Goal: Information Seeking & Learning: Learn about a topic

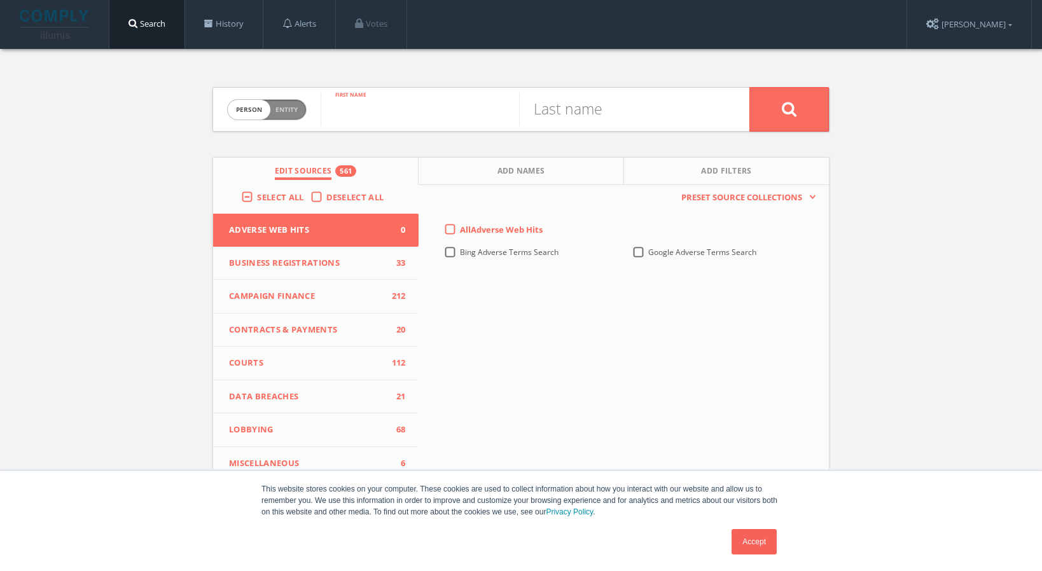
click at [403, 110] on input "text" at bounding box center [419, 109] width 198 height 33
type input "[PERSON_NAME]"
type input "romans"
click at [460, 231] on label "All Adverse Web Hits" at bounding box center [501, 230] width 83 height 13
click at [0, 0] on Hits-all-0 "All Adverse Web Hits" at bounding box center [0, 0] width 0 height 0
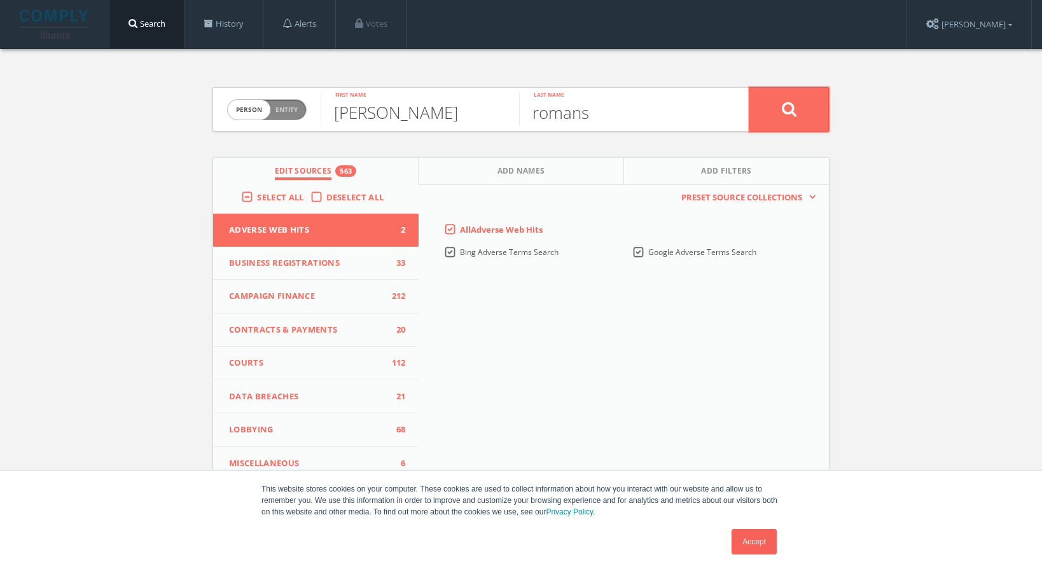
click at [801, 107] on button at bounding box center [788, 109] width 79 height 45
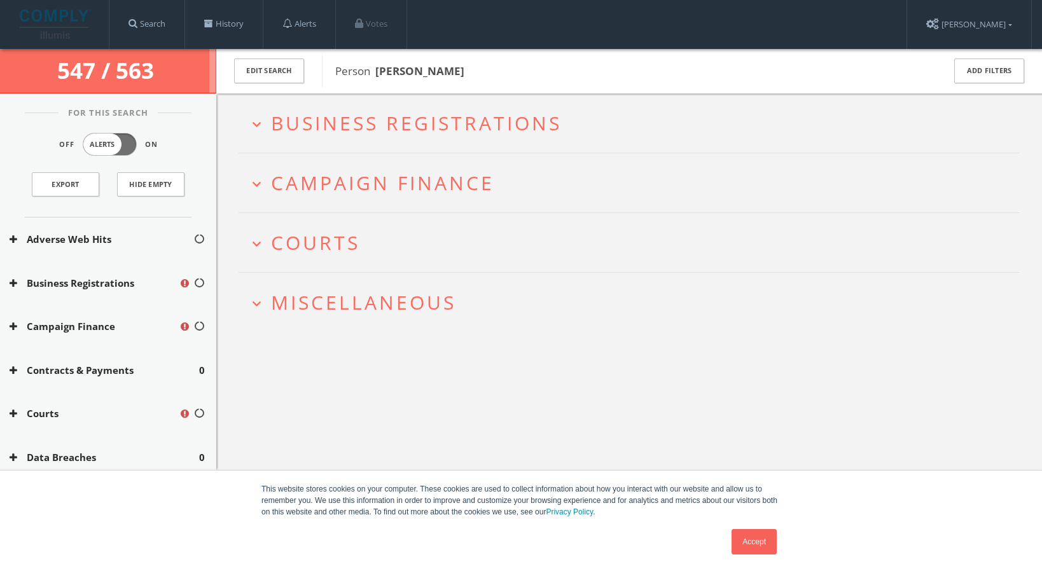
click at [764, 539] on link "Accept" at bounding box center [753, 541] width 45 height 25
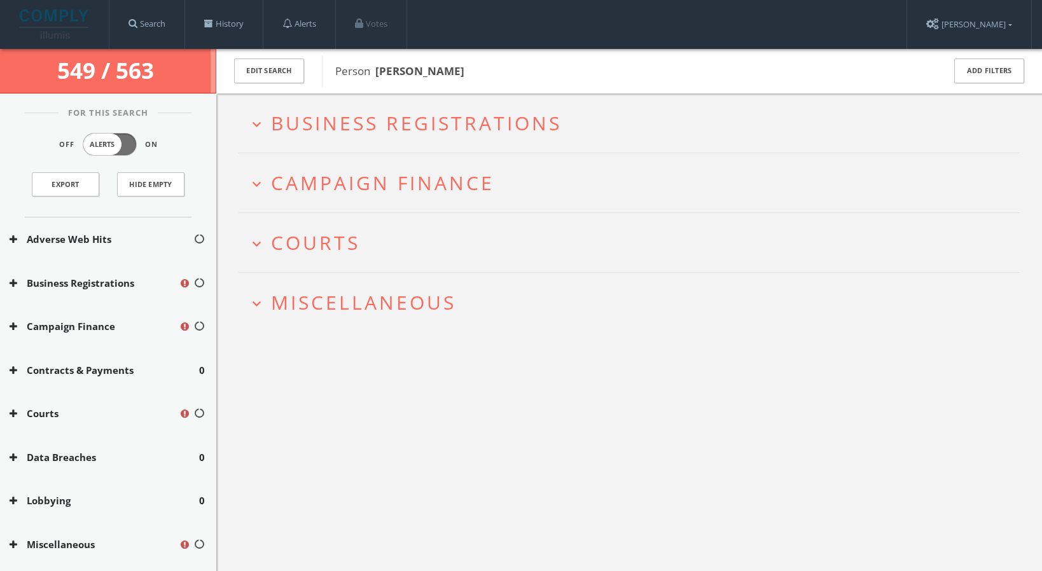
click at [314, 245] on span "Courts" at bounding box center [315, 243] width 89 height 26
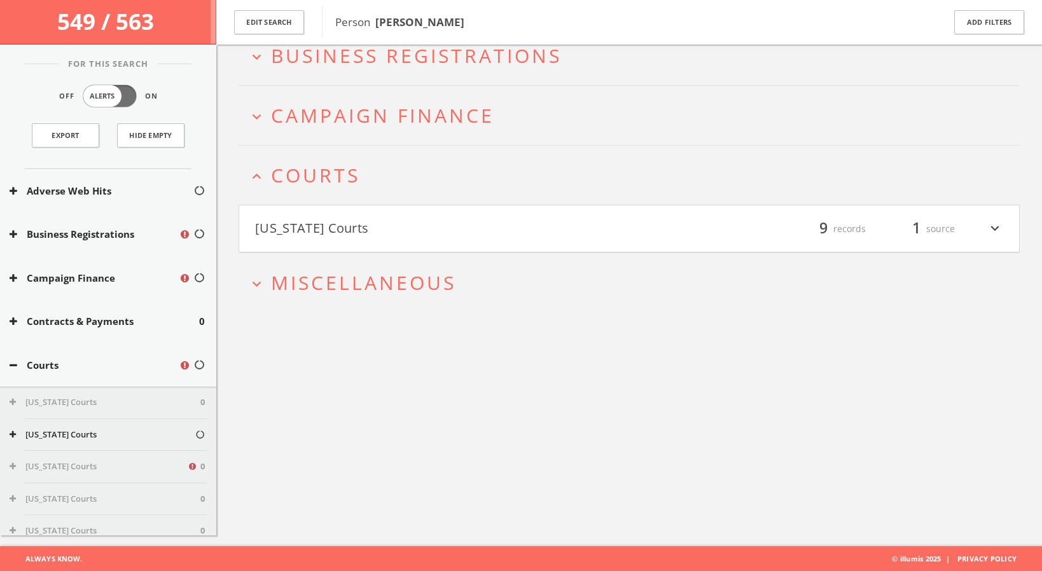
click at [322, 231] on button "[US_STATE] Courts" at bounding box center [442, 229] width 374 height 22
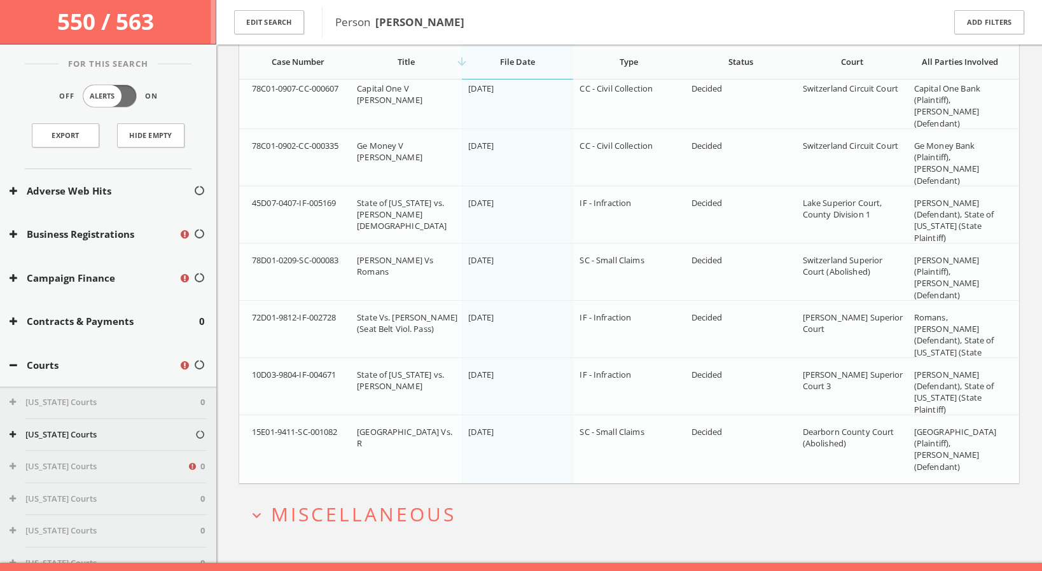
scroll to position [481, 0]
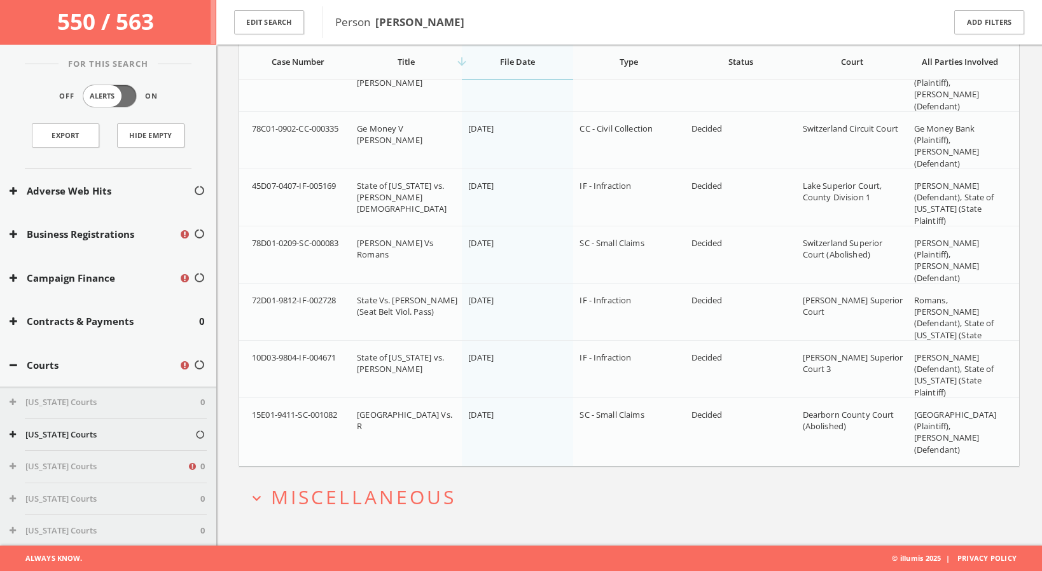
click at [310, 499] on span "Miscellaneous" at bounding box center [363, 497] width 185 height 26
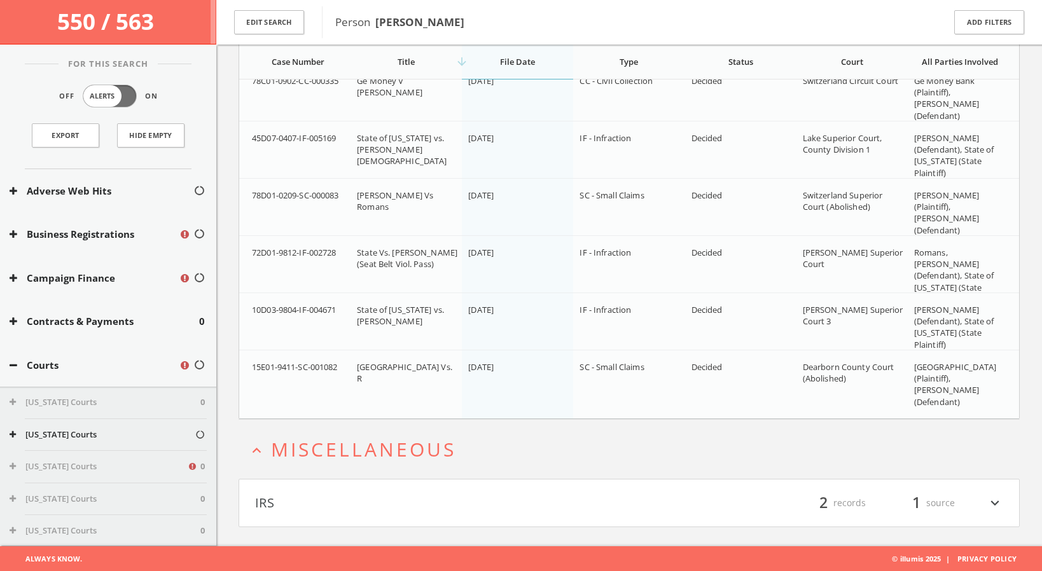
click at [310, 499] on button "IRS" at bounding box center [442, 503] width 374 height 22
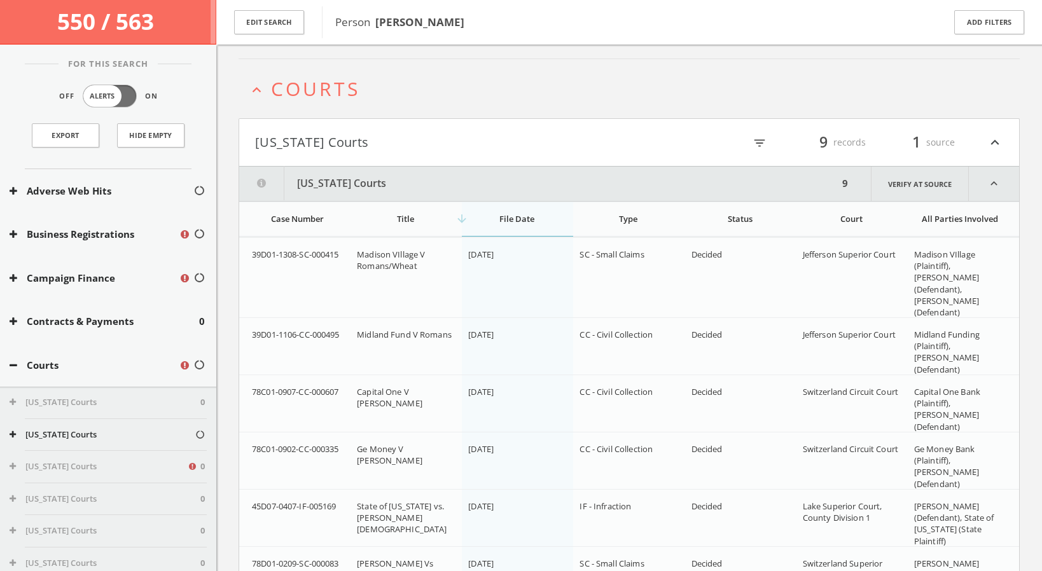
scroll to position [0, 0]
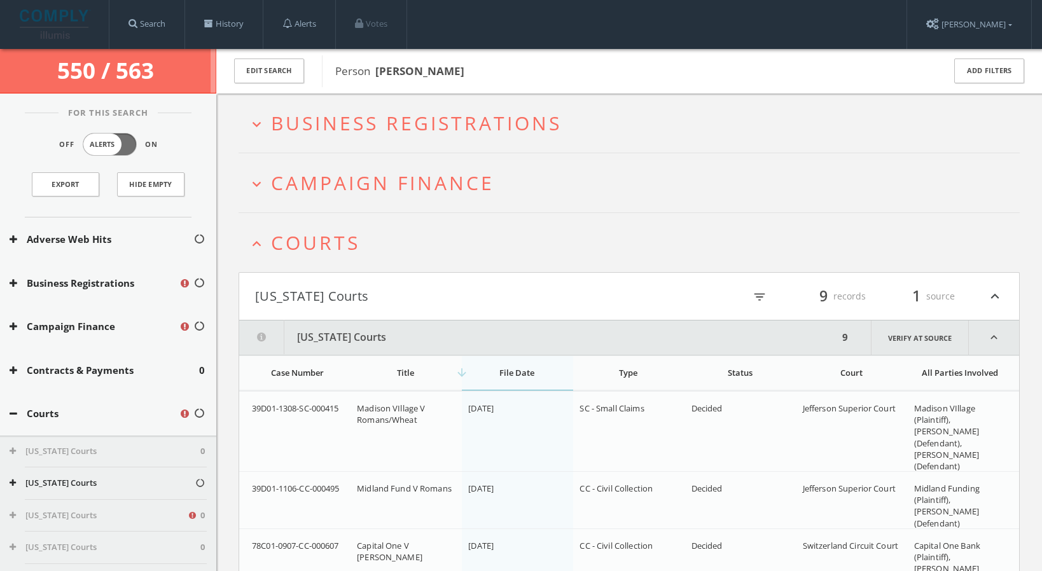
click at [258, 183] on icon "expand_more" at bounding box center [256, 184] width 17 height 17
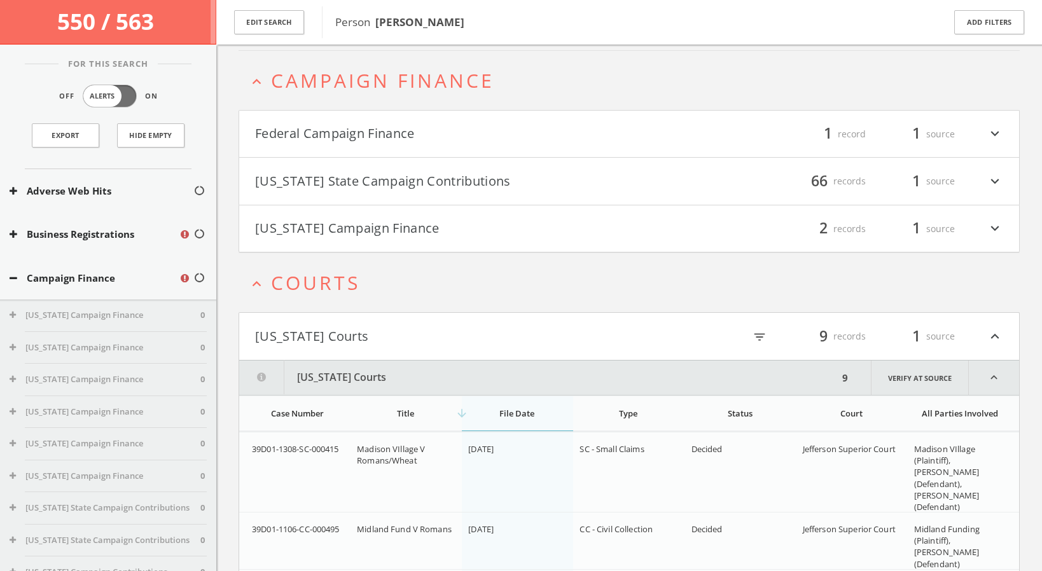
click at [994, 181] on icon "expand_more" at bounding box center [994, 181] width 17 height 22
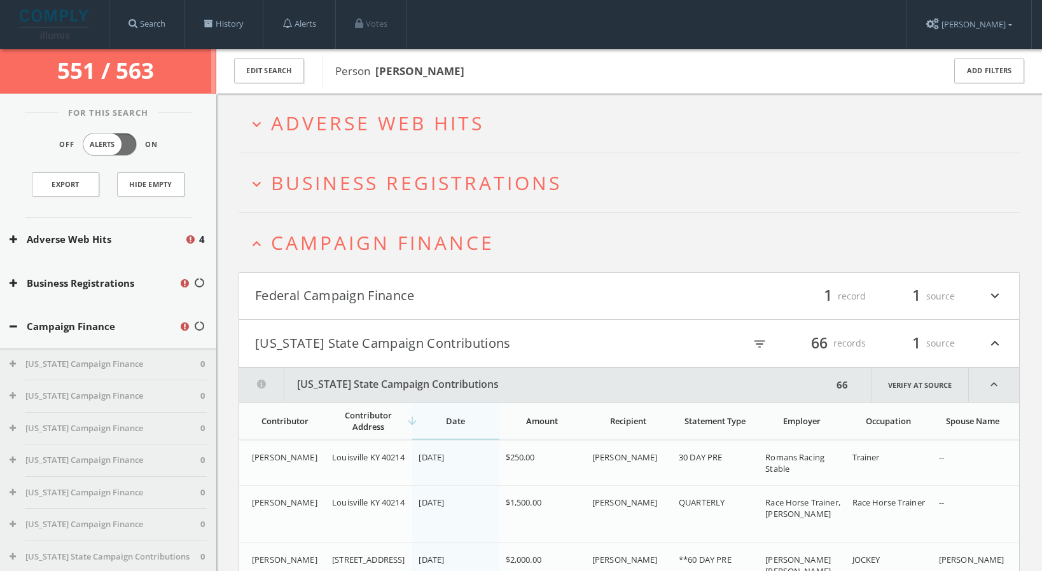
click at [522, 183] on span "Business Registrations" at bounding box center [416, 183] width 291 height 26
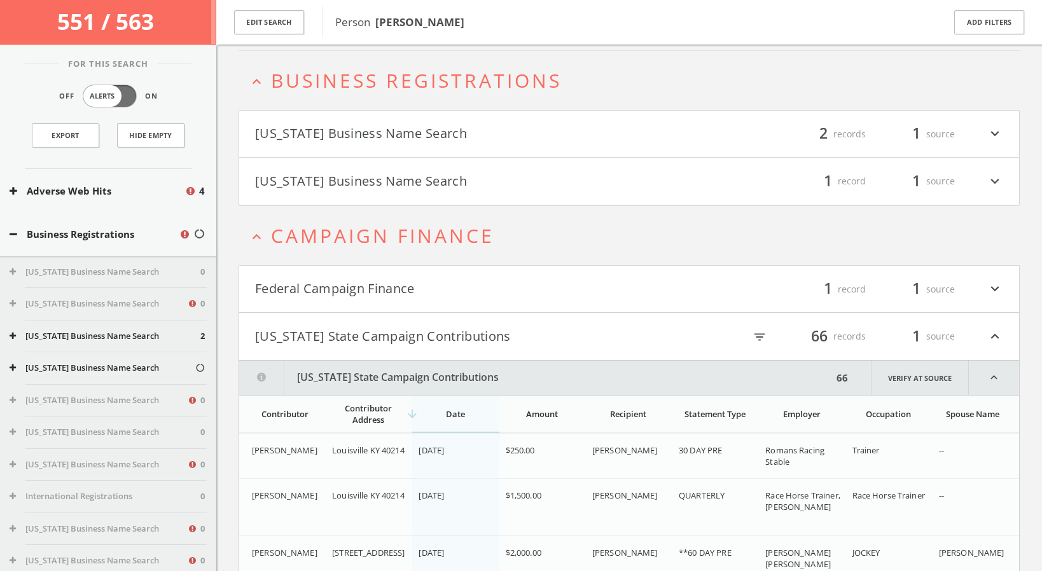
click at [994, 179] on icon "expand_more" at bounding box center [994, 181] width 17 height 22
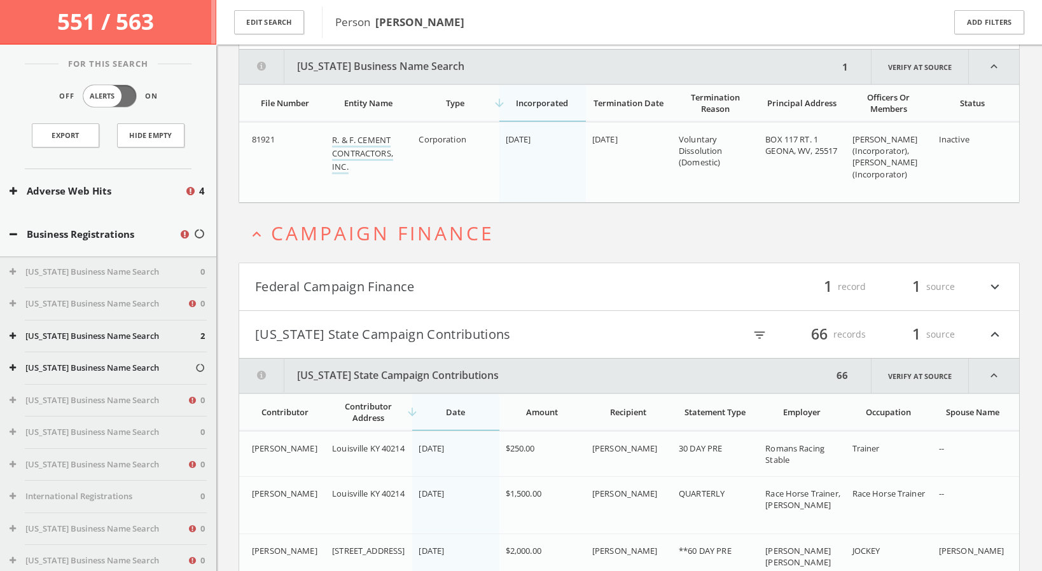
scroll to position [269, 0]
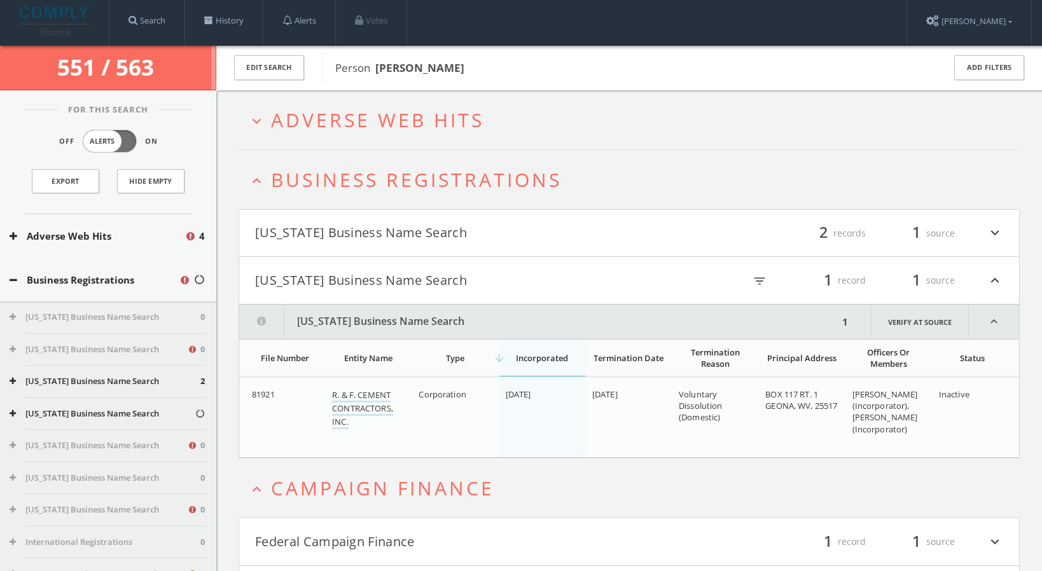
click at [998, 235] on icon "expand_more" at bounding box center [994, 234] width 17 height 22
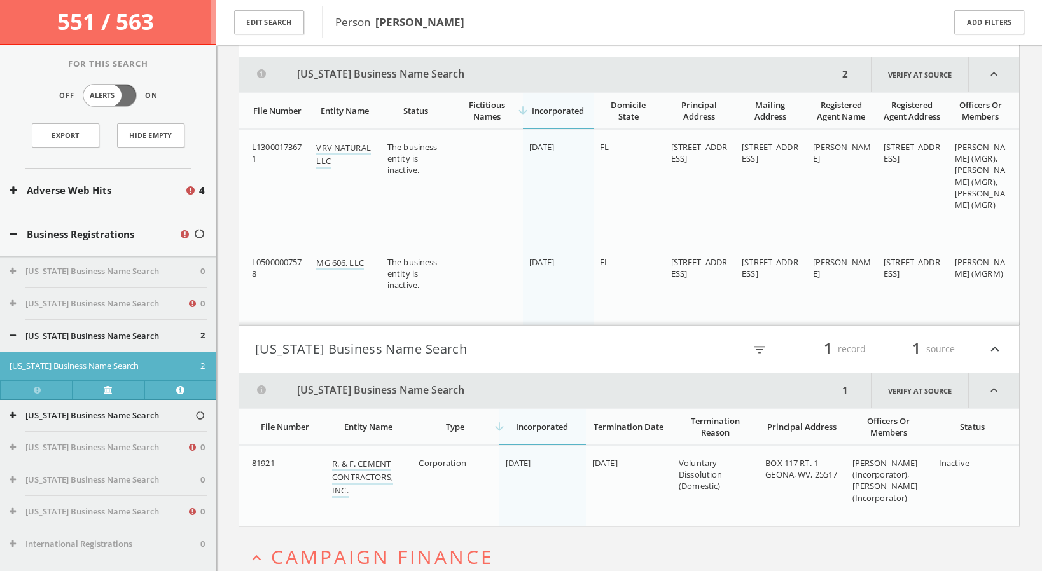
scroll to position [216, 0]
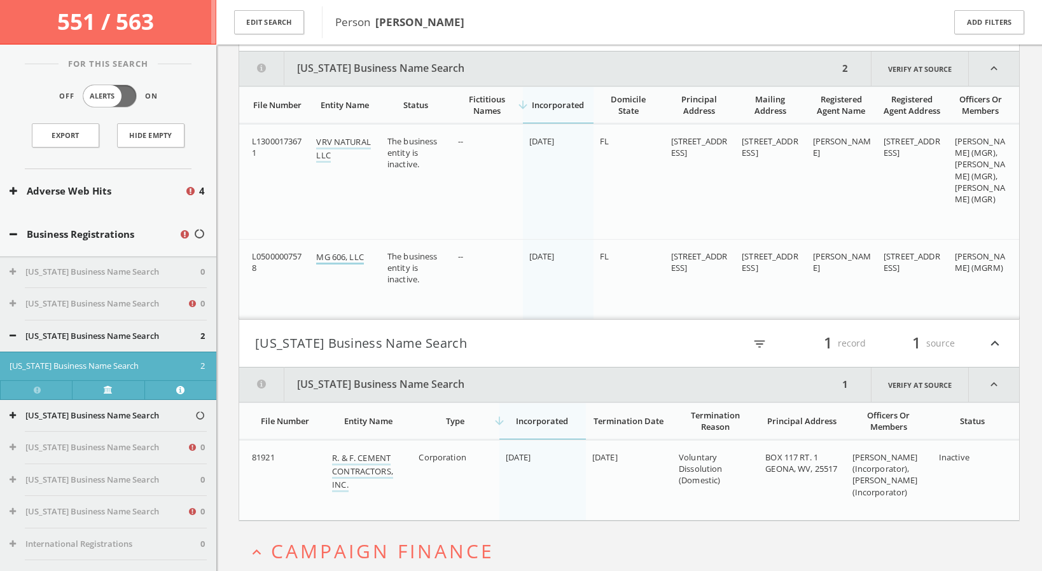
click at [354, 265] on link "MG 606, LLC" at bounding box center [339, 257] width 47 height 13
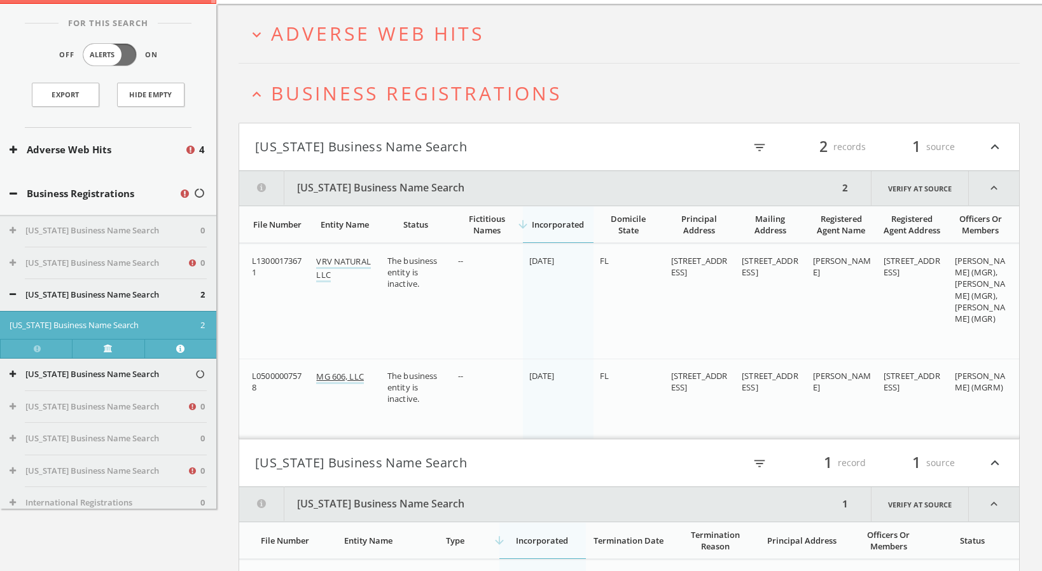
scroll to position [0, 0]
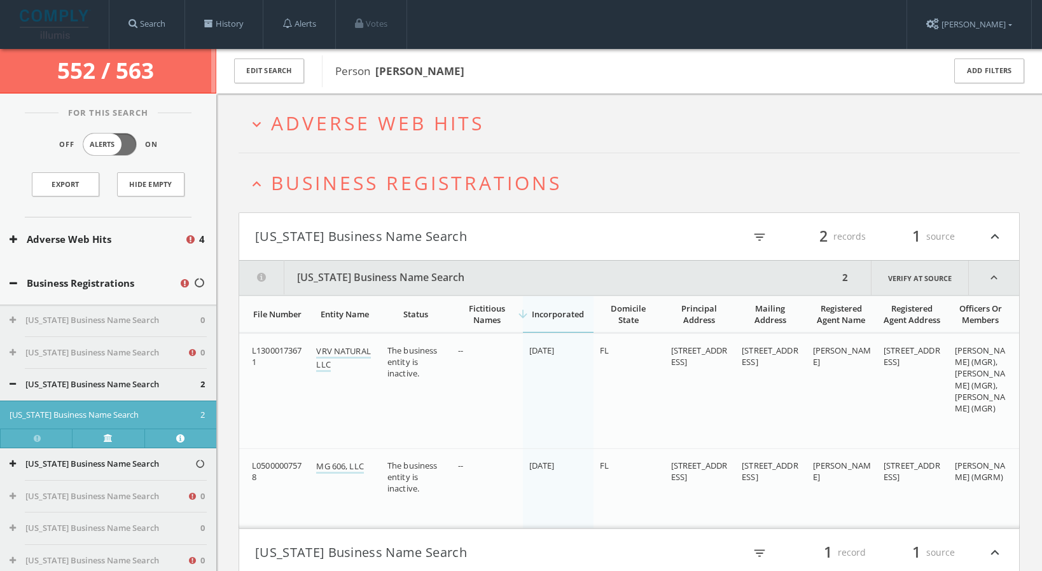
click at [350, 126] on span "Adverse Web Hits" at bounding box center [377, 123] width 213 height 26
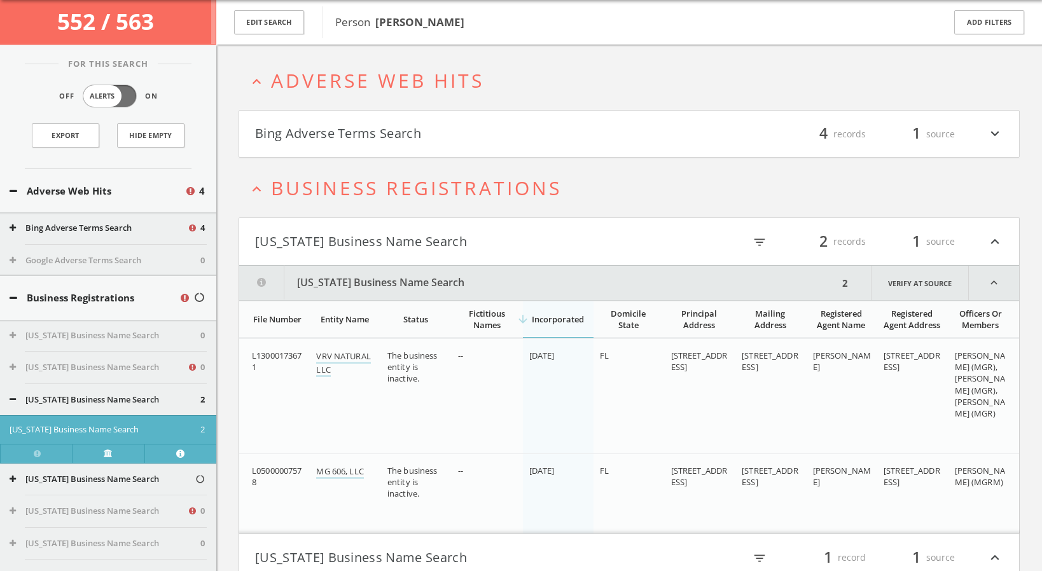
click at [356, 132] on button "Bing Adverse Terms Search" at bounding box center [442, 134] width 374 height 22
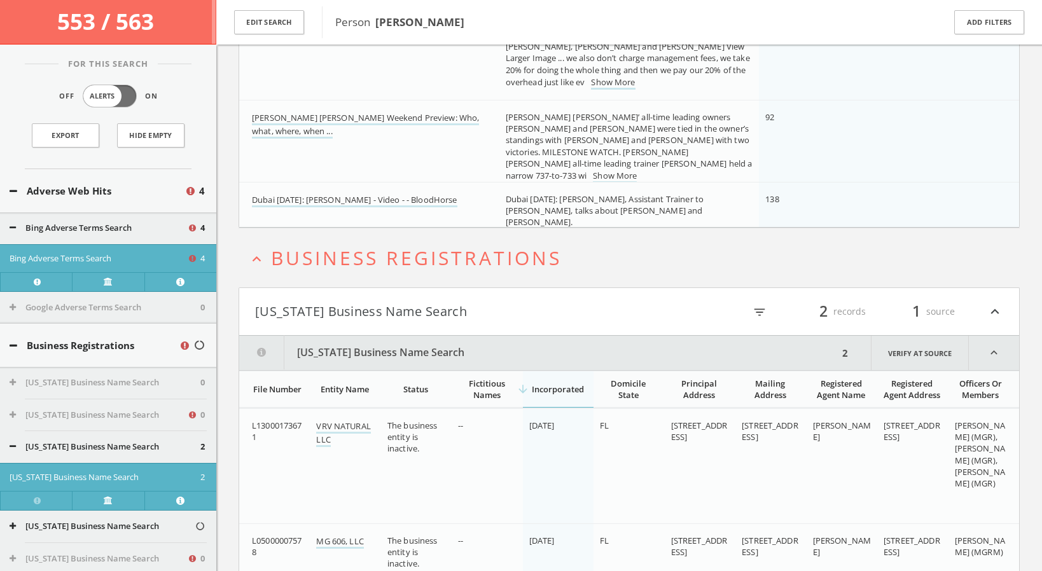
scroll to position [344, 0]
click at [362, 199] on link "Dubai [DATE]: [PERSON_NAME] - Video - - BloodHorse" at bounding box center [354, 198] width 205 height 13
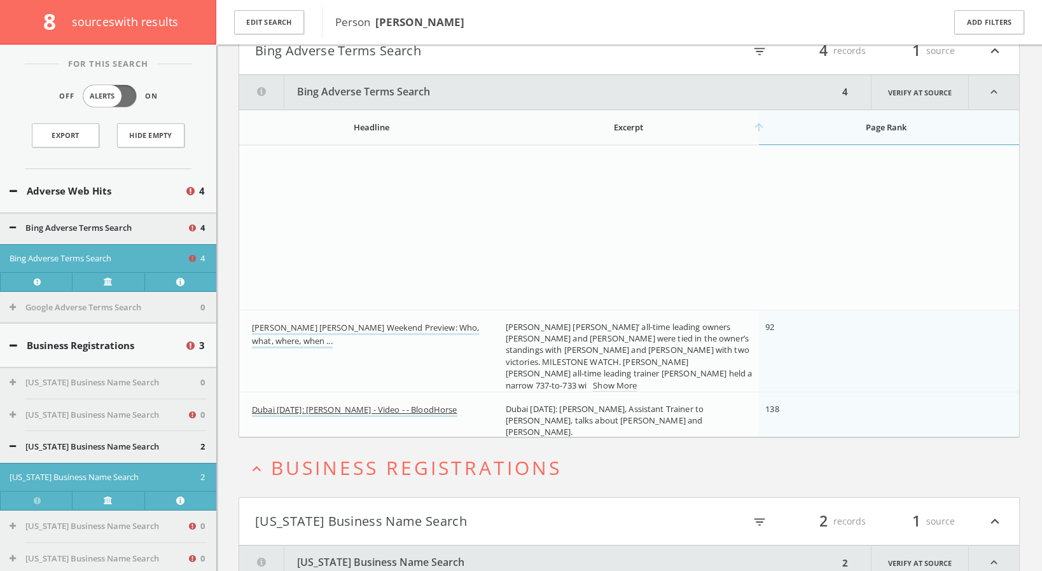
scroll to position [0, 0]
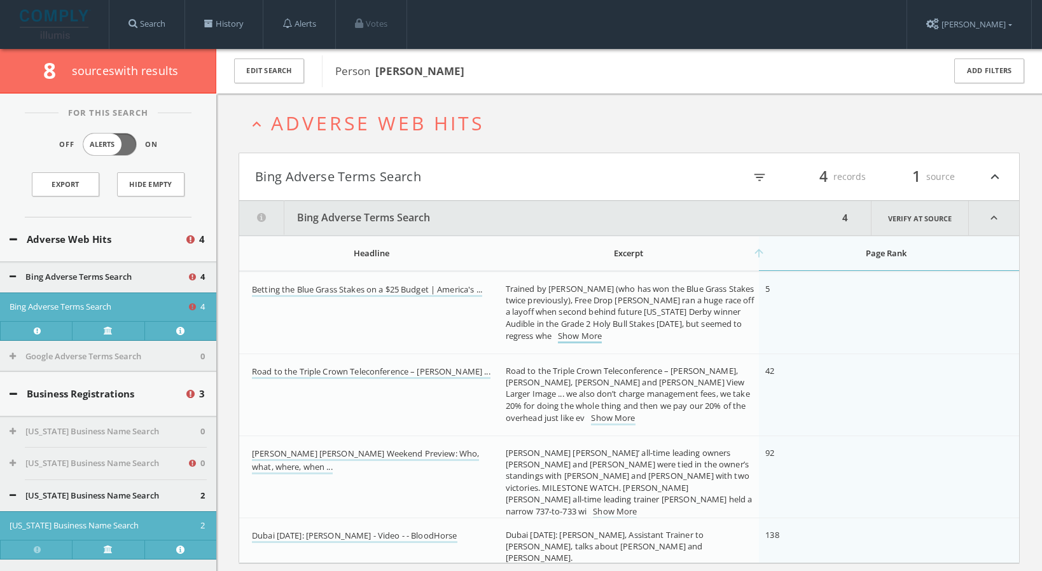
click at [579, 336] on link "Show More" at bounding box center [580, 336] width 44 height 13
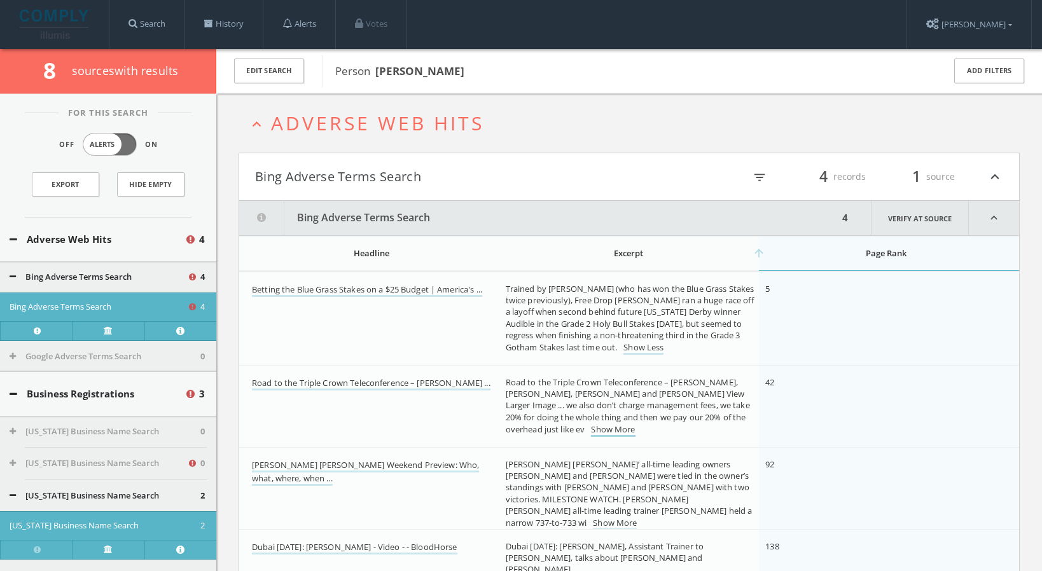
click at [591, 430] on link "Show More" at bounding box center [613, 430] width 44 height 13
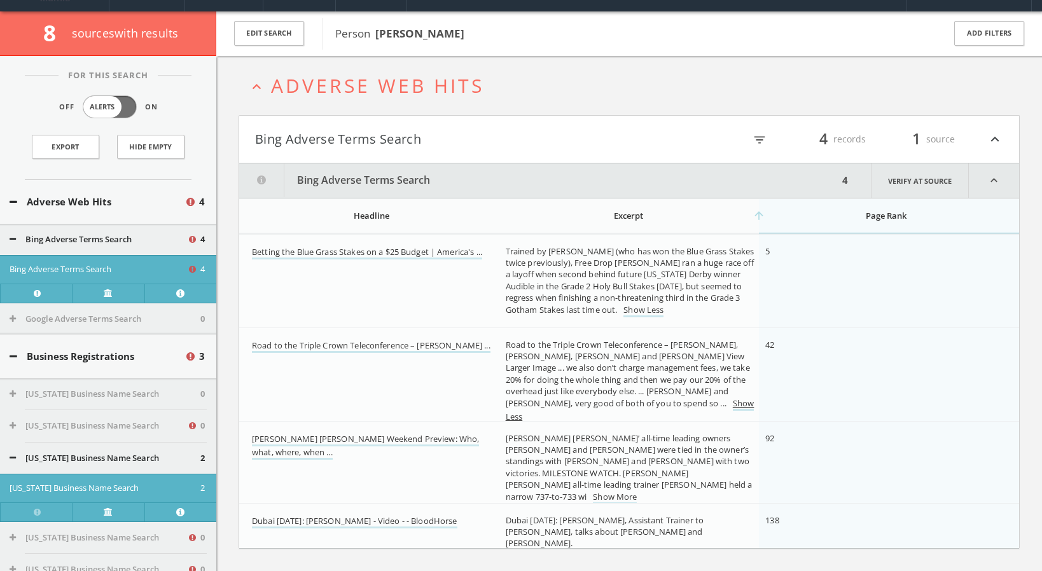
scroll to position [39, 0]
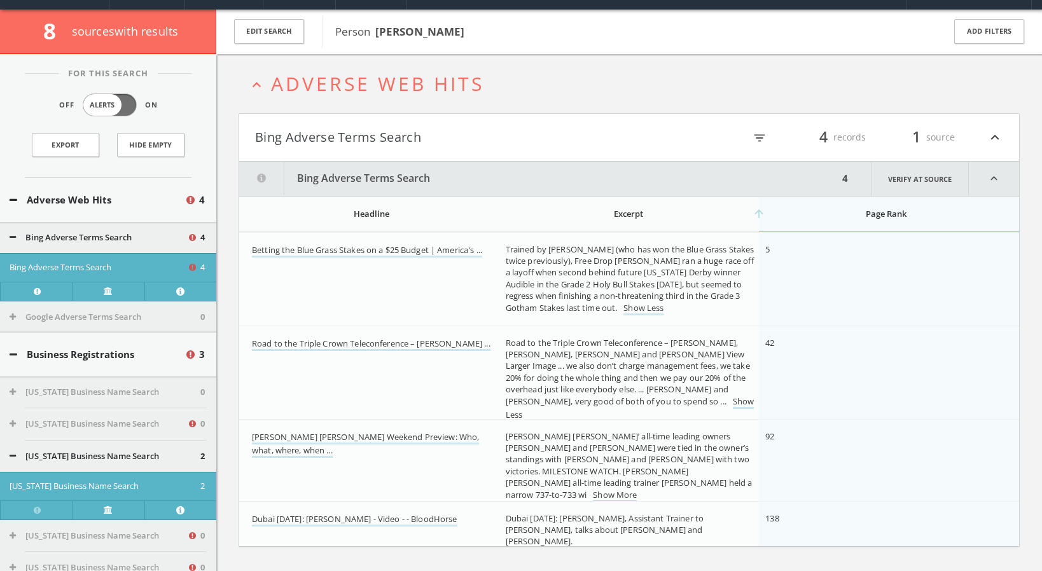
click at [611, 489] on link "Show More" at bounding box center [615, 495] width 44 height 13
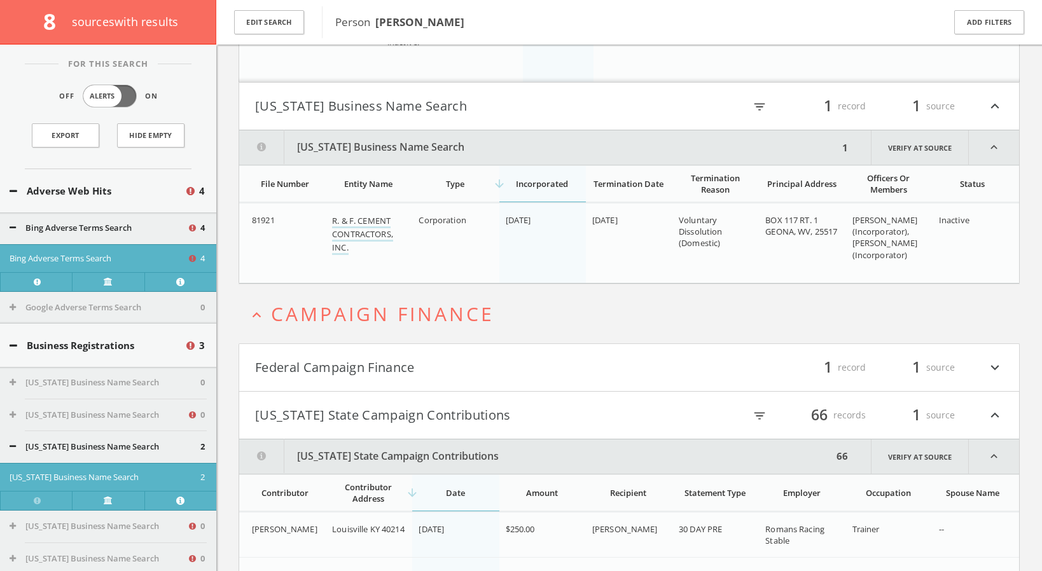
scroll to position [904, 0]
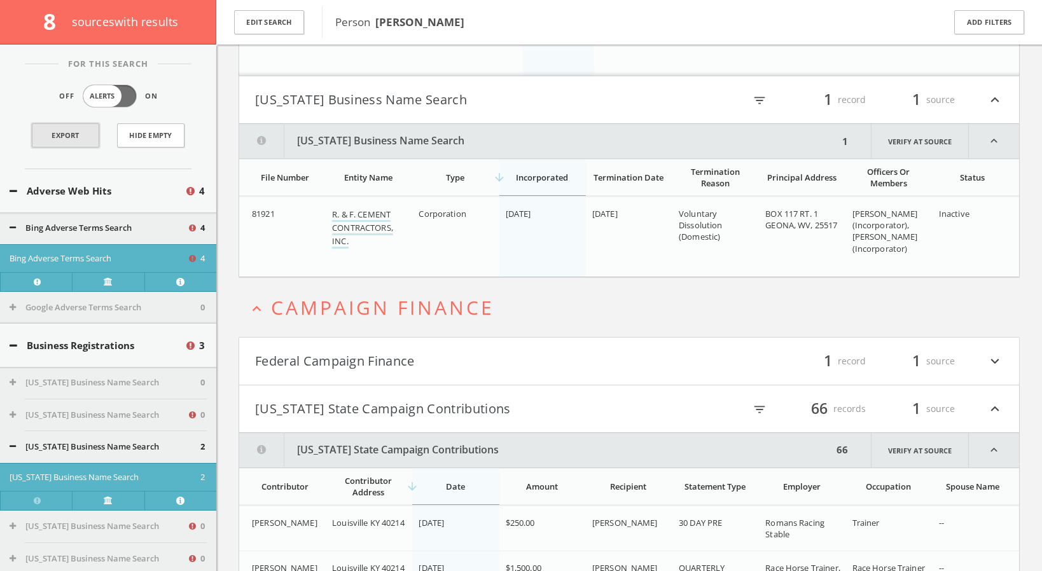
click at [92, 137] on link "Export" at bounding box center [65, 135] width 67 height 24
